Goal: Find specific page/section: Find specific page/section

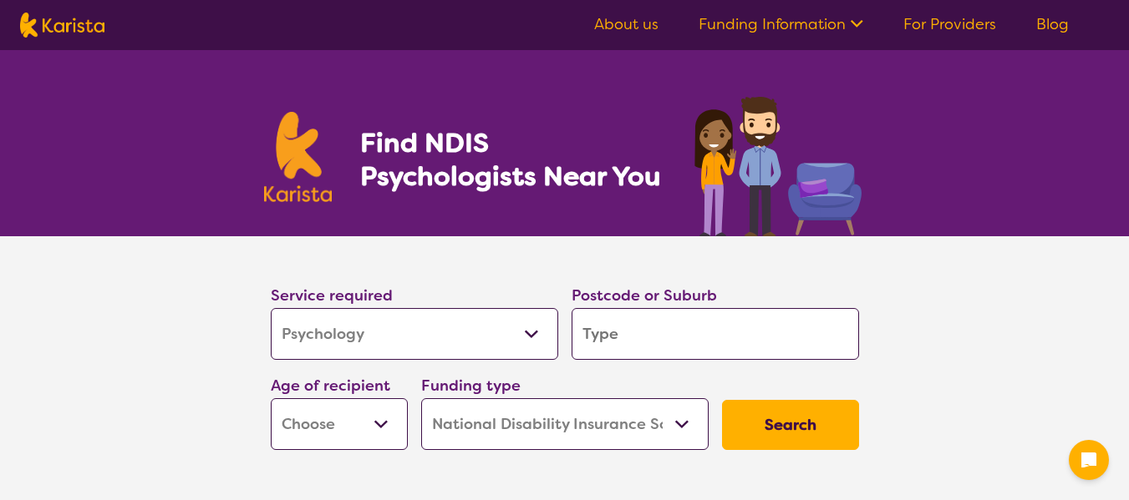
select select "Psychology"
select select "NDIS"
select select "Psychology"
select select "NDIS"
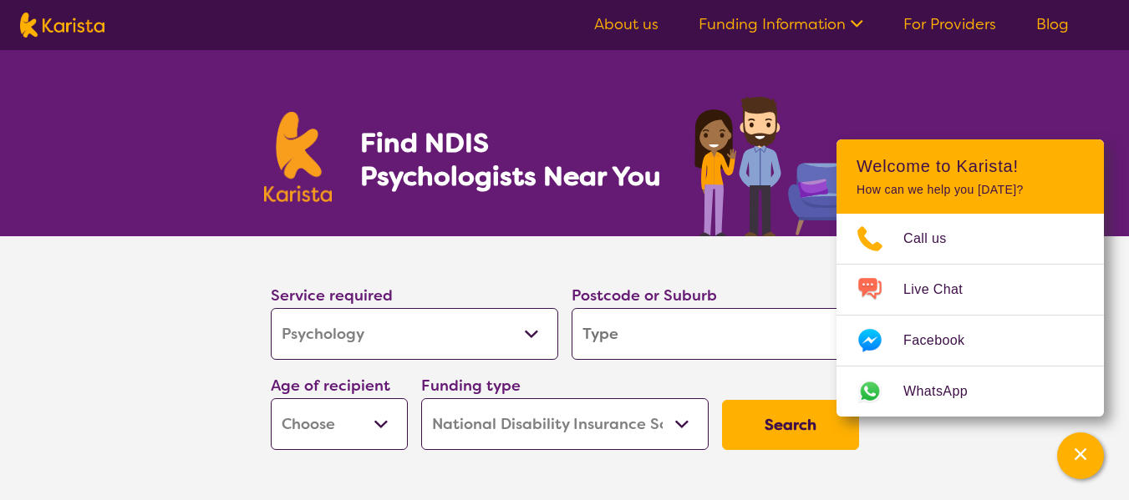
click at [647, 31] on link "About us" at bounding box center [626, 24] width 64 height 20
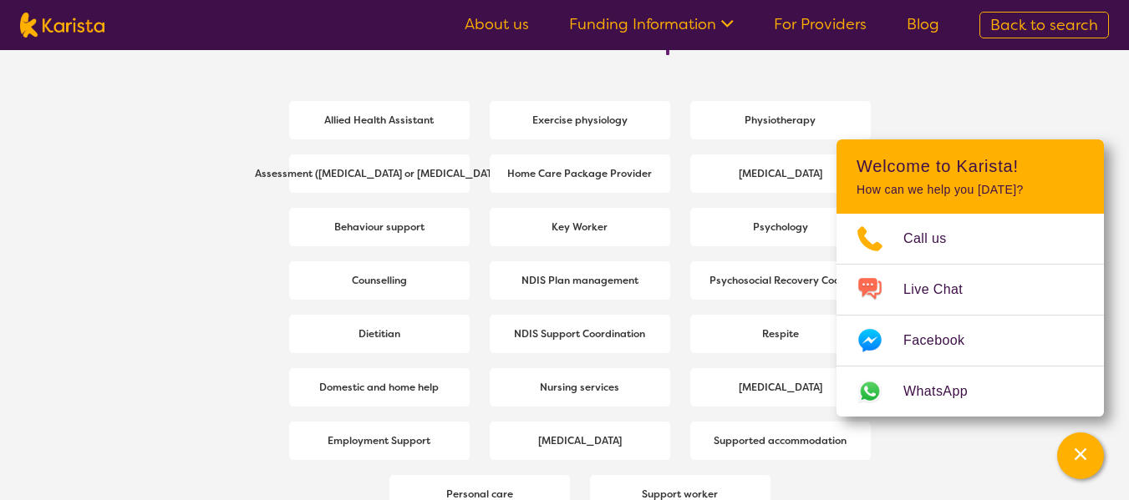
scroll to position [2262, 0]
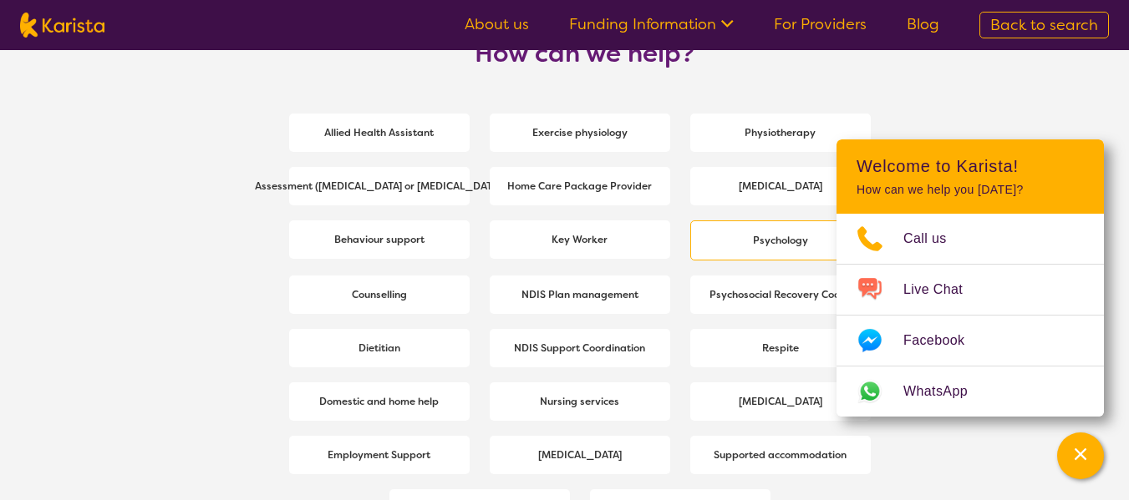
click at [749, 247] on span "Psychology" at bounding box center [779, 241] width 63 height 30
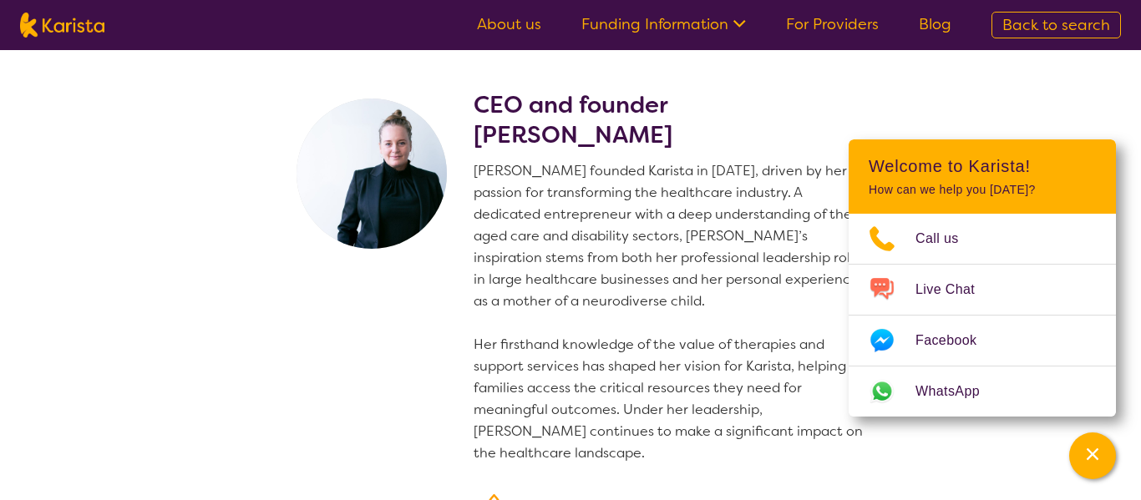
select select "Psychology"
select select "NDIS"
select select "Psychology"
select select "NDIS"
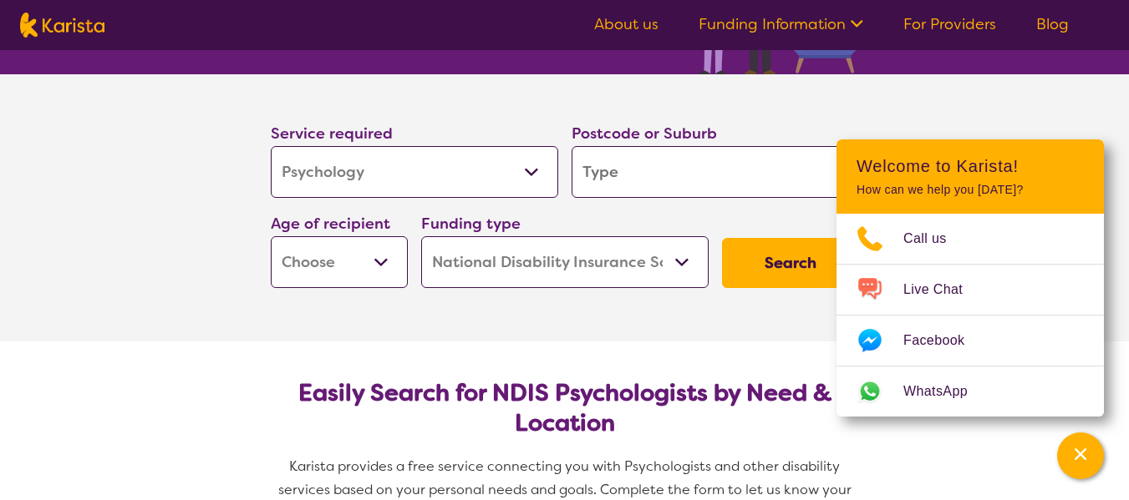
scroll to position [167, 0]
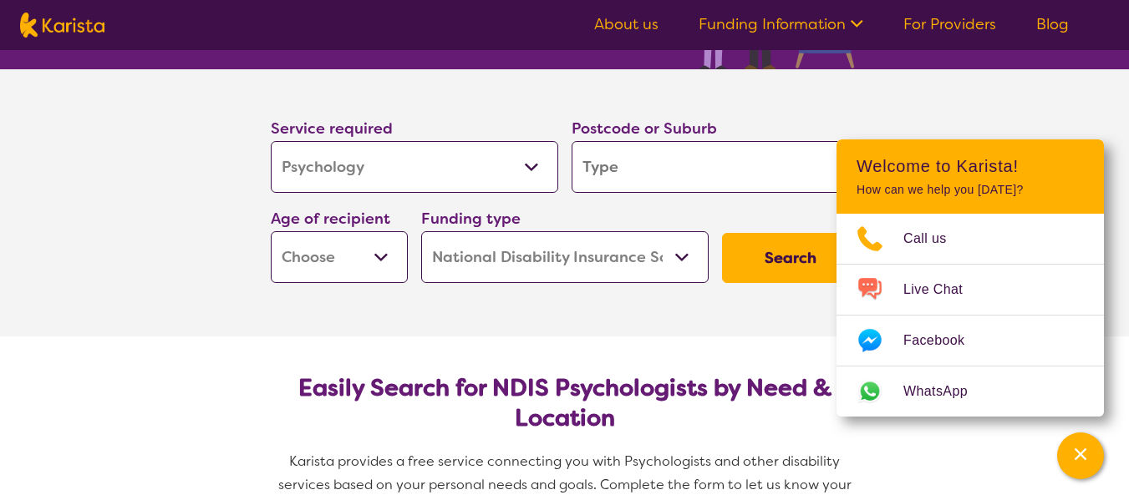
click at [627, 184] on input "search" at bounding box center [714, 167] width 287 height 52
click at [342, 251] on select "Early Childhood - 0 to 9 Child - 10 to 11 Adolescent - 12 to 17 Adult - 18 to 6…" at bounding box center [339, 257] width 137 height 52
click at [500, 262] on select "Home Care Package (HCP) National Disability Insurance Scheme (NDIS) I don't know" at bounding box center [564, 257] width 287 height 52
